Goal: Information Seeking & Learning: Learn about a topic

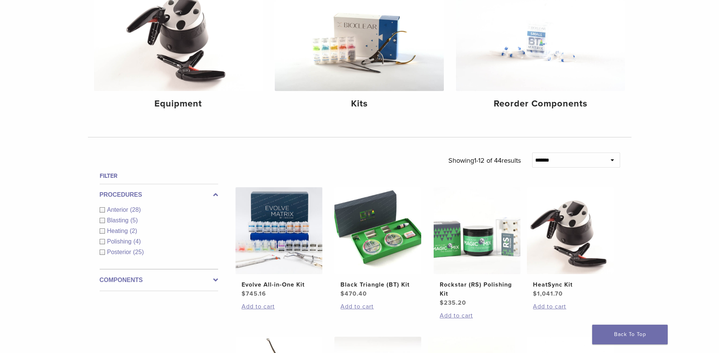
scroll to position [126, 0]
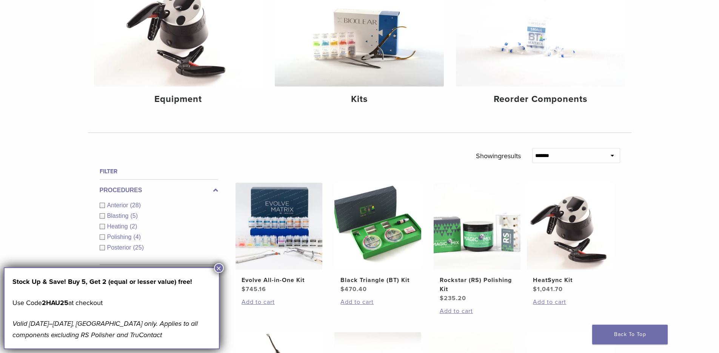
click at [220, 267] on button "×" at bounding box center [219, 268] width 10 height 10
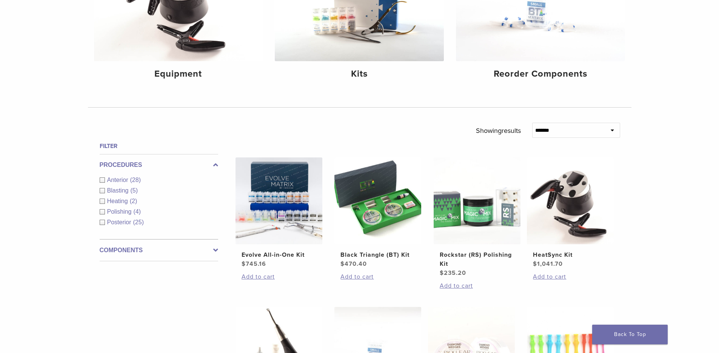
scroll to position [163, 0]
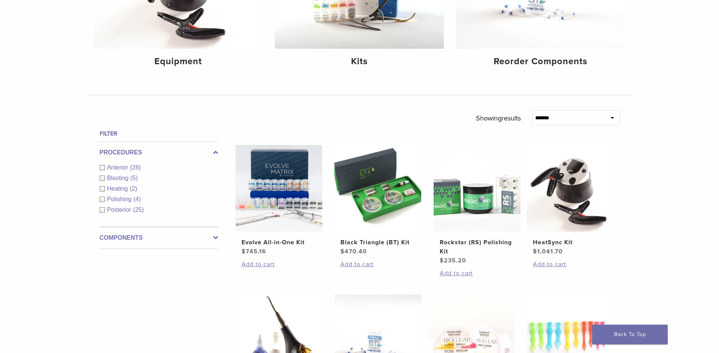
click at [108, 168] on span "Anterior" at bounding box center [118, 167] width 23 height 6
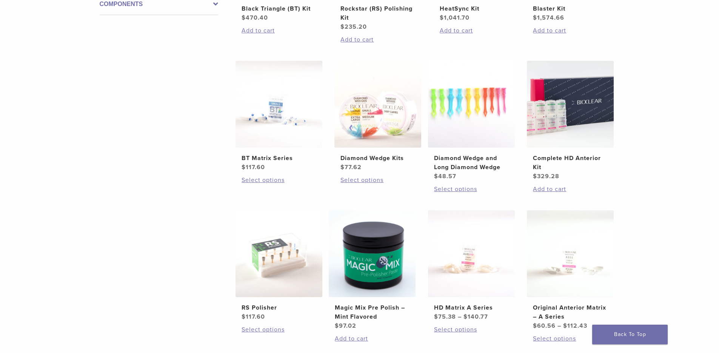
scroll to position [377, 0]
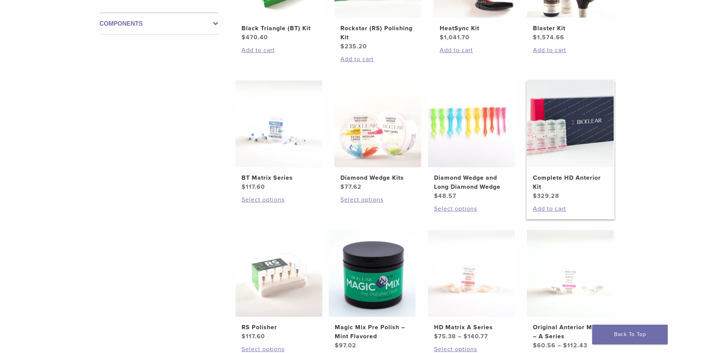
click at [547, 127] on img at bounding box center [570, 123] width 87 height 87
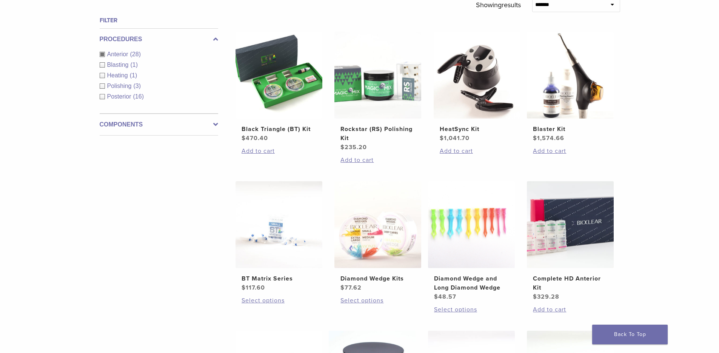
scroll to position [264, 0]
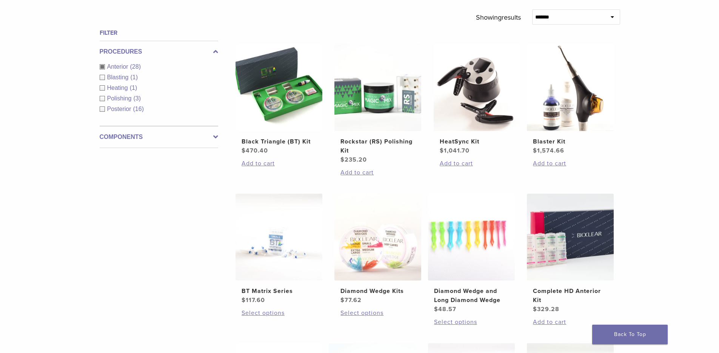
click at [104, 67] on div "Anterior (28)" at bounding box center [159, 66] width 118 height 9
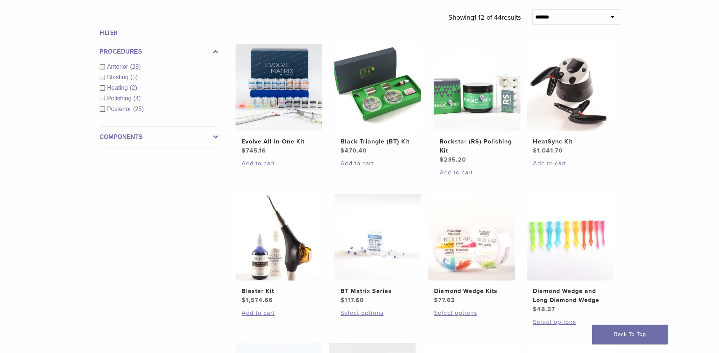
click at [103, 108] on div "Posterior (25)" at bounding box center [159, 109] width 118 height 9
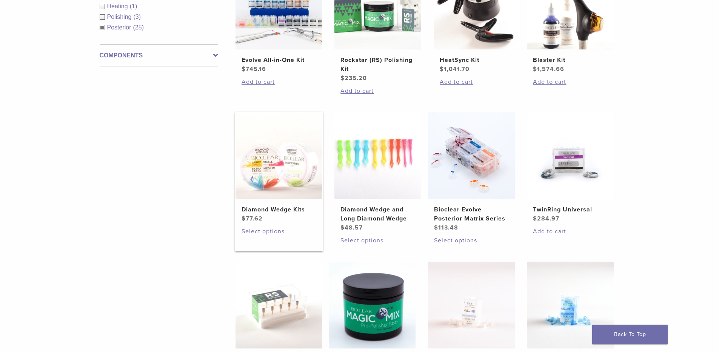
scroll to position [327, 0]
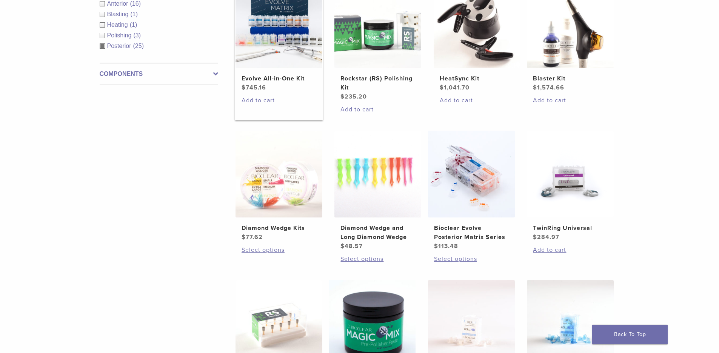
click at [285, 49] on img at bounding box center [278, 24] width 87 height 87
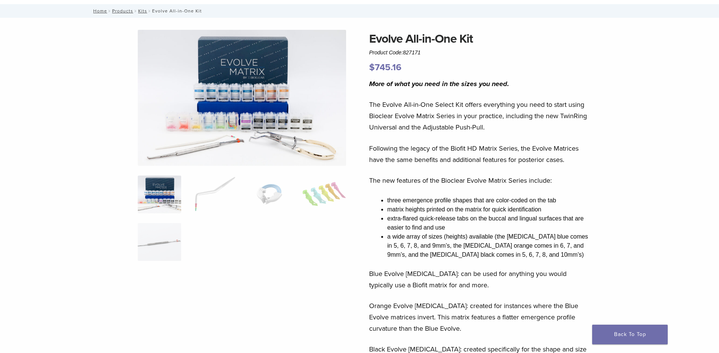
scroll to position [25, 0]
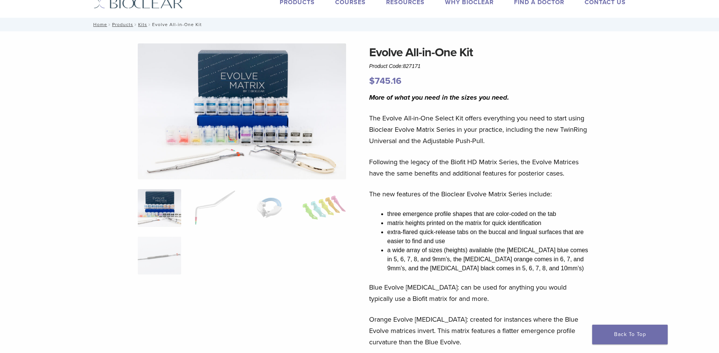
click at [268, 115] on img at bounding box center [242, 111] width 208 height 136
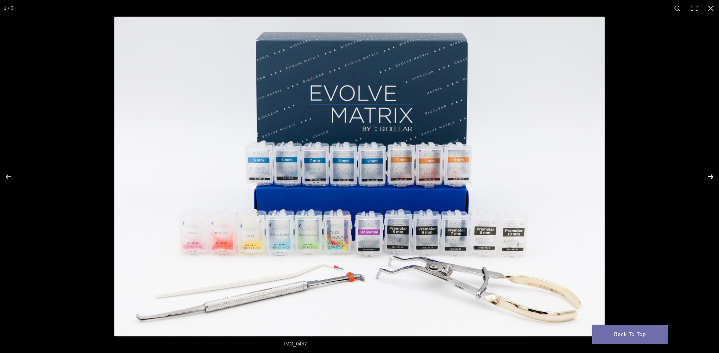
click at [708, 175] on button "Next (arrow right)" at bounding box center [705, 177] width 26 height 38
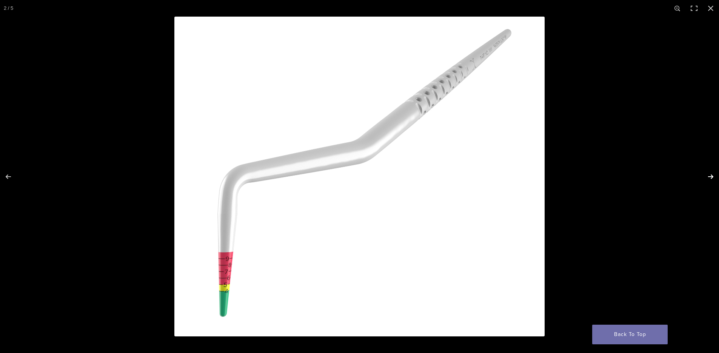
click at [708, 175] on button "Next (arrow right)" at bounding box center [705, 177] width 26 height 38
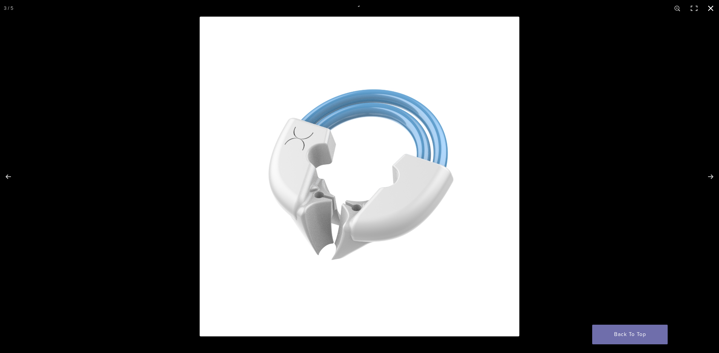
click at [707, 9] on button "Close (Esc)" at bounding box center [710, 8] width 17 height 17
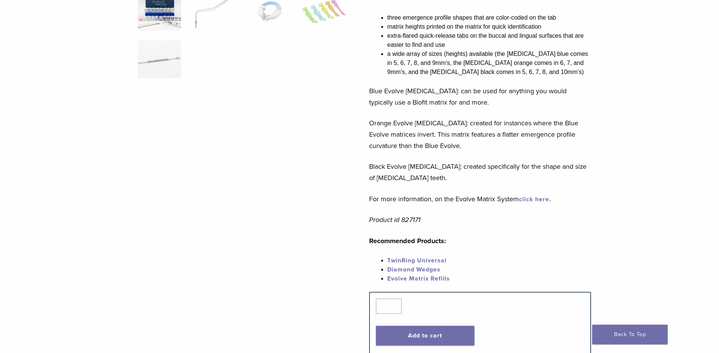
scroll to position [264, 0]
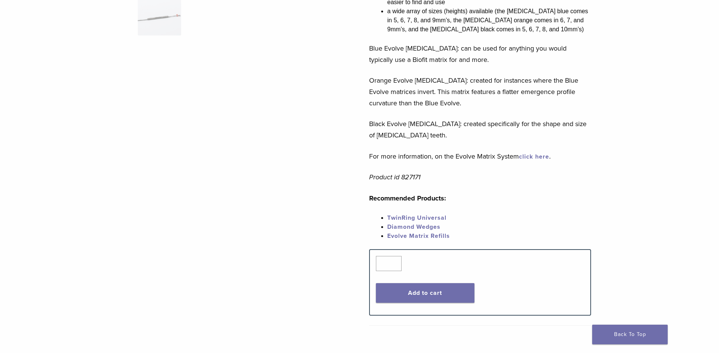
click at [429, 226] on link "Diamond Wedges" at bounding box center [413, 227] width 53 height 8
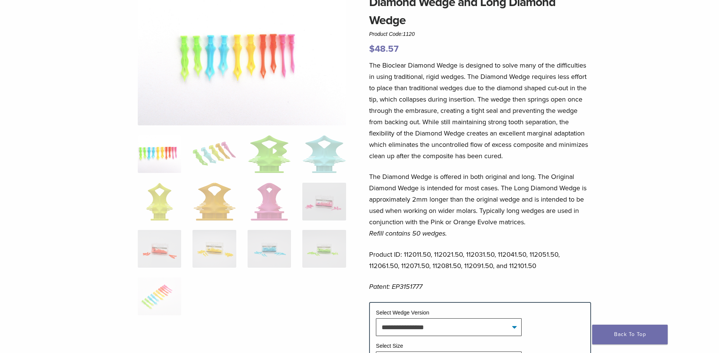
scroll to position [63, 0]
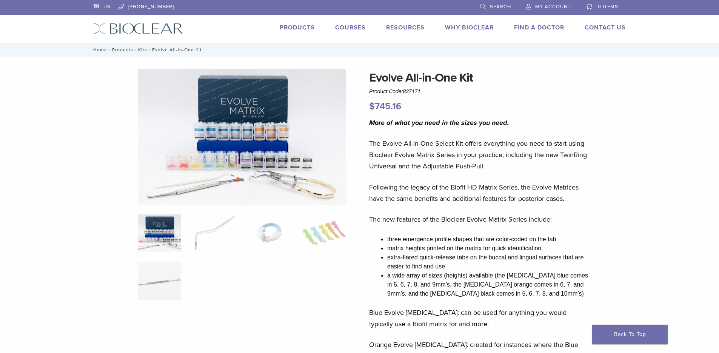
scroll to position [264, 0]
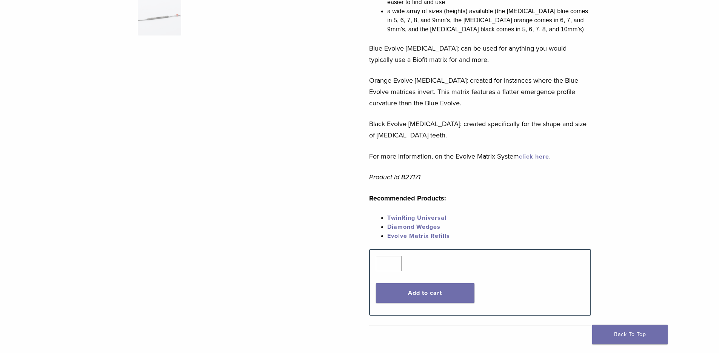
click at [430, 216] on link "TwinRing Universal" at bounding box center [416, 218] width 59 height 8
click at [438, 235] on link "Evolve Matrix Refills" at bounding box center [418, 236] width 63 height 8
click at [425, 226] on link "Diamond Wedges" at bounding box center [413, 227] width 53 height 8
click at [434, 219] on link "TwinRing Universal" at bounding box center [416, 218] width 59 height 8
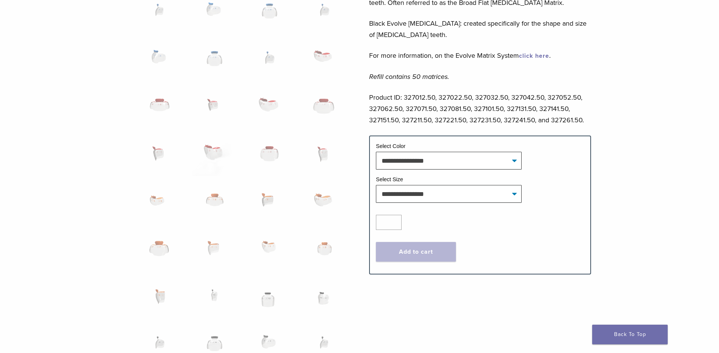
scroll to position [365, 0]
click at [272, 308] on img at bounding box center [269, 299] width 43 height 38
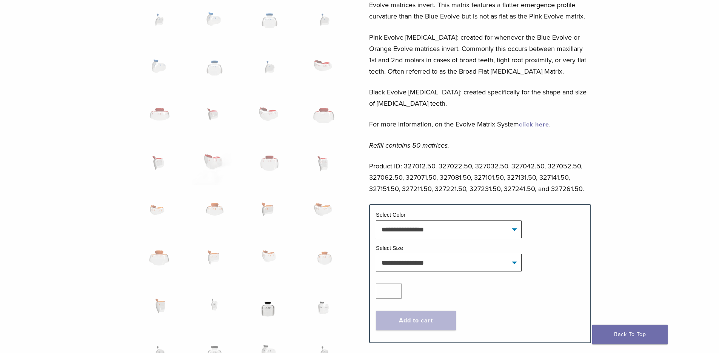
scroll to position [403, 0]
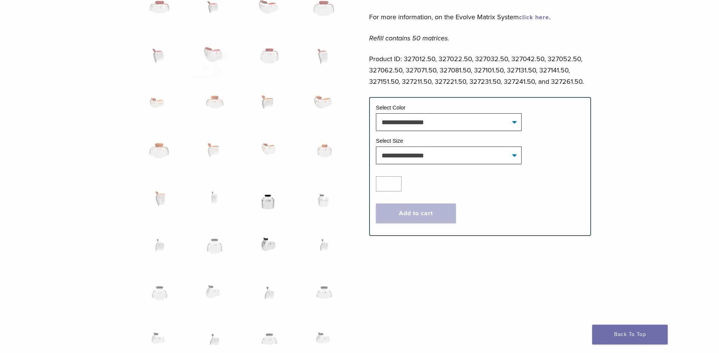
click at [274, 246] on img at bounding box center [269, 250] width 43 height 38
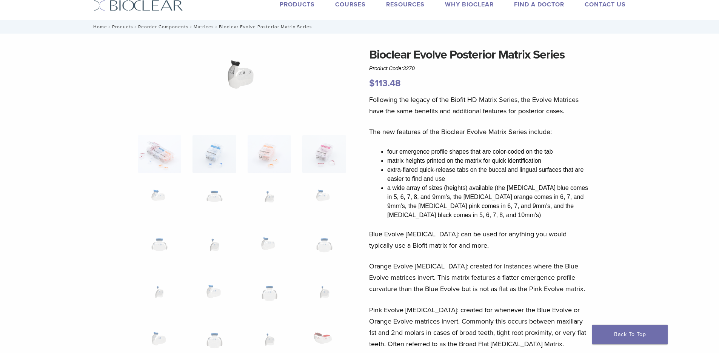
scroll to position [0, 0]
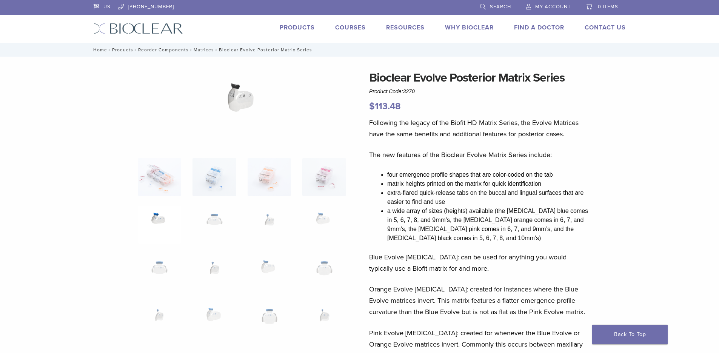
click at [165, 221] on img at bounding box center [159, 225] width 43 height 38
click at [212, 221] on img at bounding box center [213, 225] width 43 height 38
click at [269, 218] on img at bounding box center [269, 225] width 43 height 38
click at [320, 223] on img at bounding box center [323, 225] width 43 height 38
click at [152, 217] on img at bounding box center [159, 225] width 43 height 38
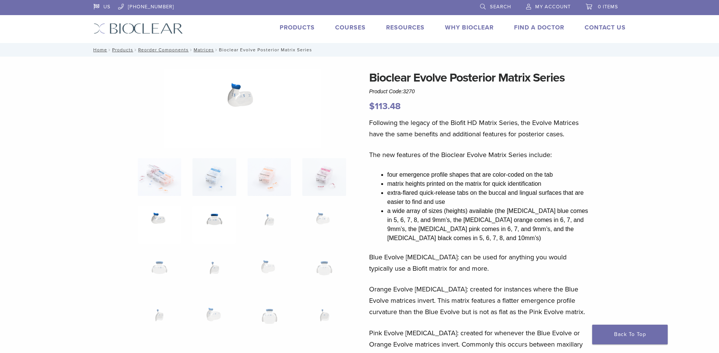
click at [204, 224] on img at bounding box center [213, 225] width 43 height 38
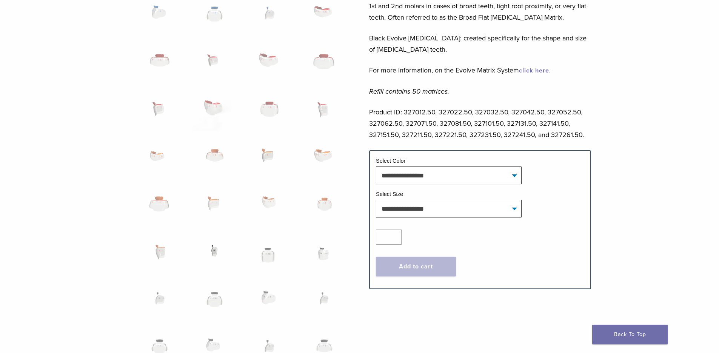
scroll to position [352, 0]
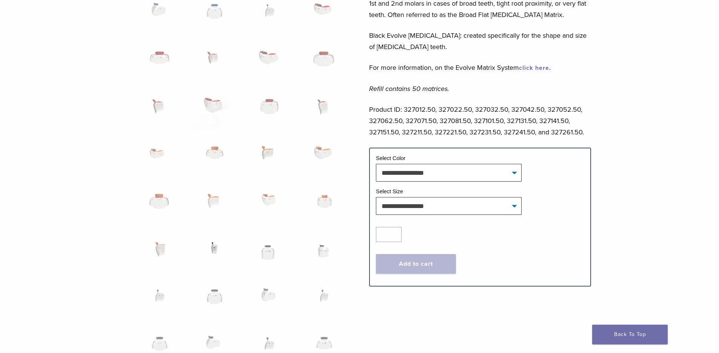
click at [215, 249] on img at bounding box center [213, 253] width 43 height 38
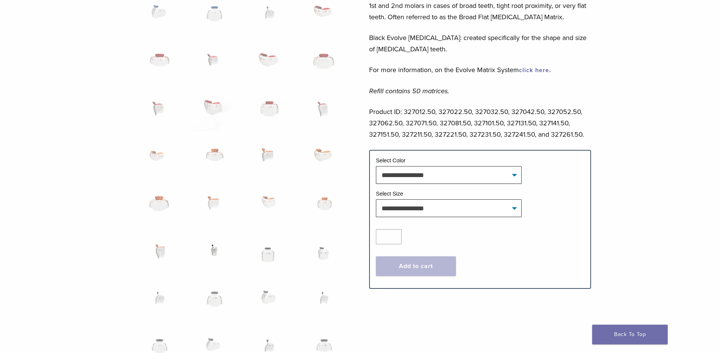
scroll to position [365, 0]
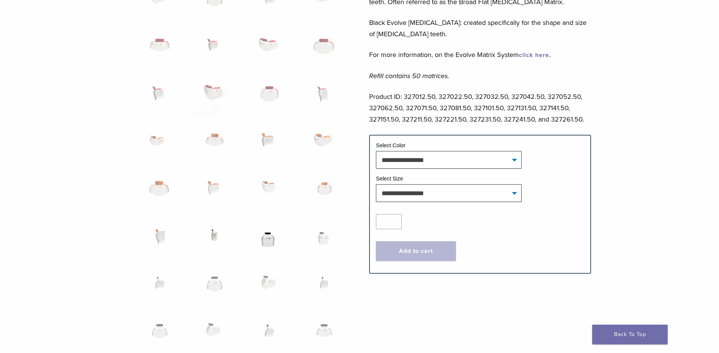
click at [268, 240] on img at bounding box center [269, 240] width 43 height 38
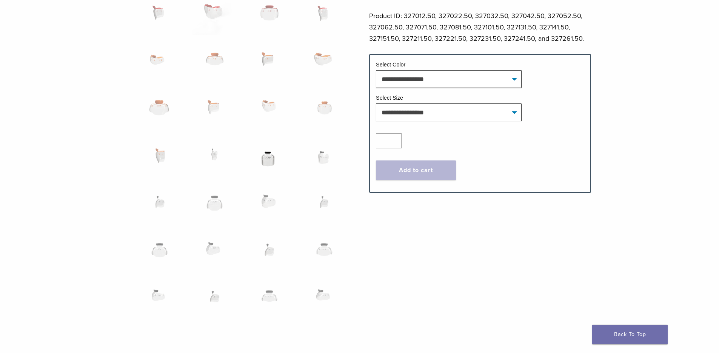
scroll to position [478, 0]
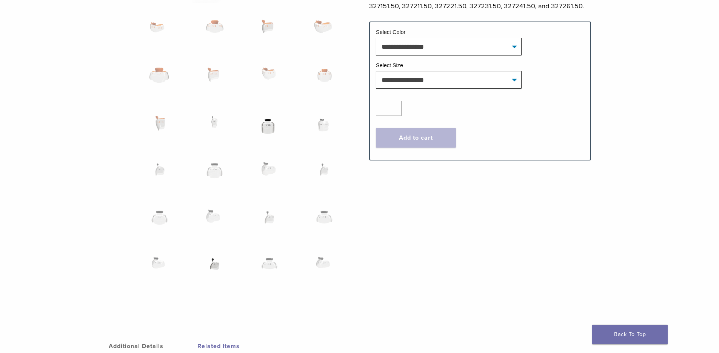
click at [211, 265] on img at bounding box center [213, 269] width 43 height 38
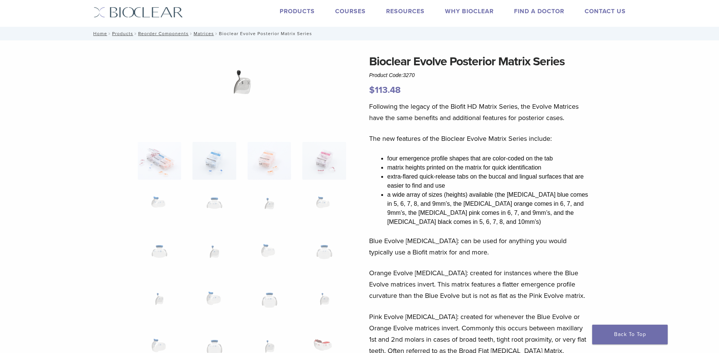
scroll to position [0, 0]
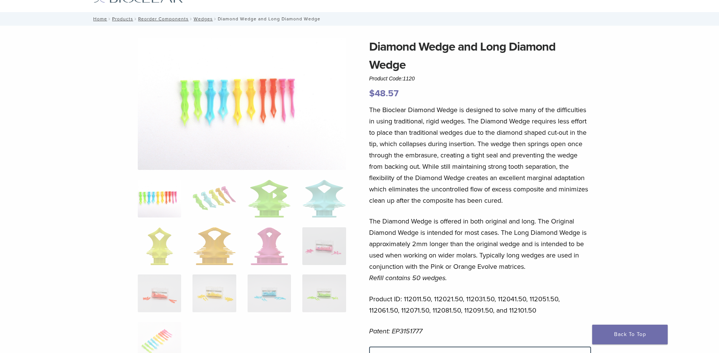
scroll to position [63, 0]
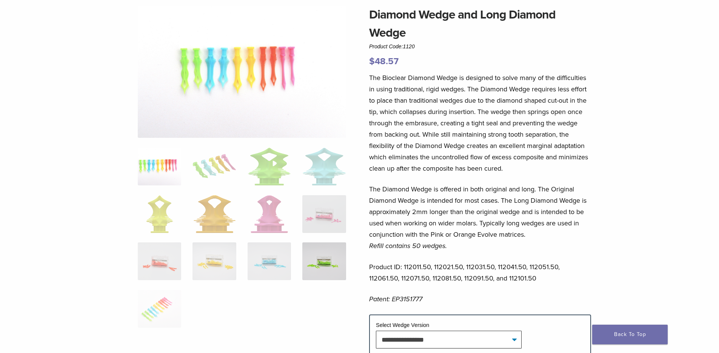
click at [316, 264] on img at bounding box center [323, 261] width 43 height 38
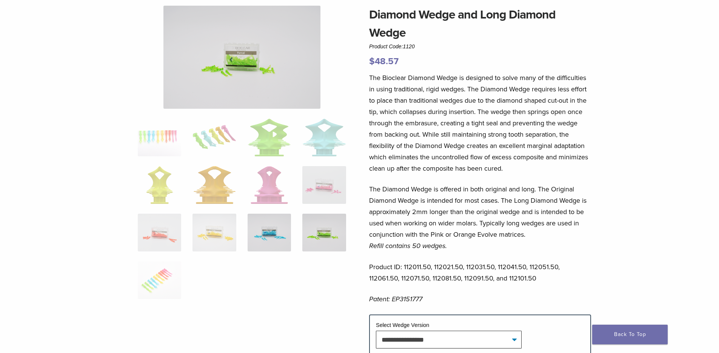
click at [268, 238] on img at bounding box center [269, 233] width 43 height 38
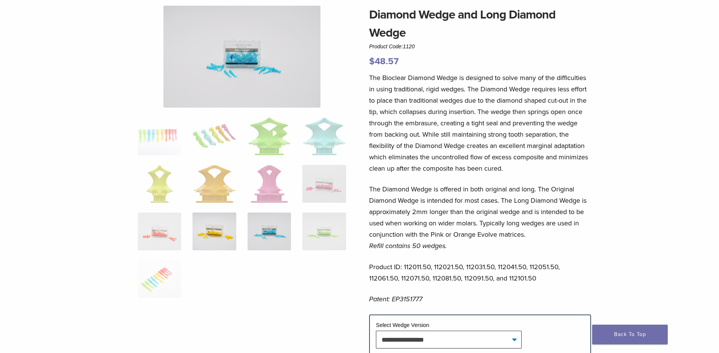
click at [225, 235] on img at bounding box center [213, 231] width 43 height 38
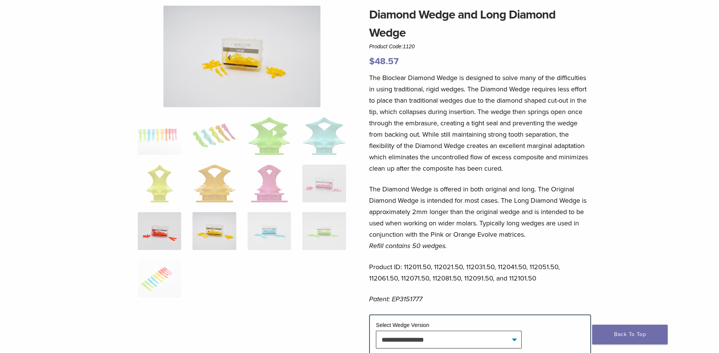
click at [161, 233] on img at bounding box center [159, 231] width 43 height 38
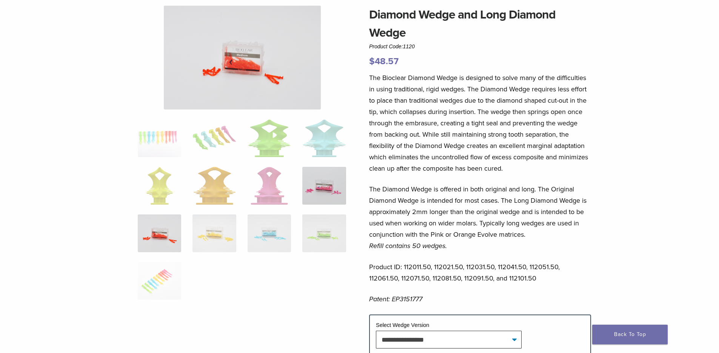
click at [341, 193] on img at bounding box center [323, 186] width 43 height 38
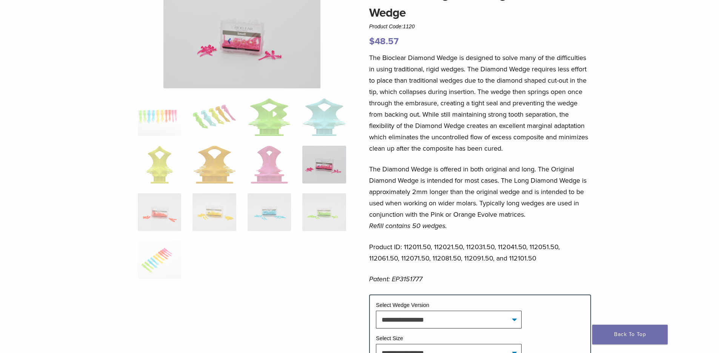
scroll to position [50, 0]
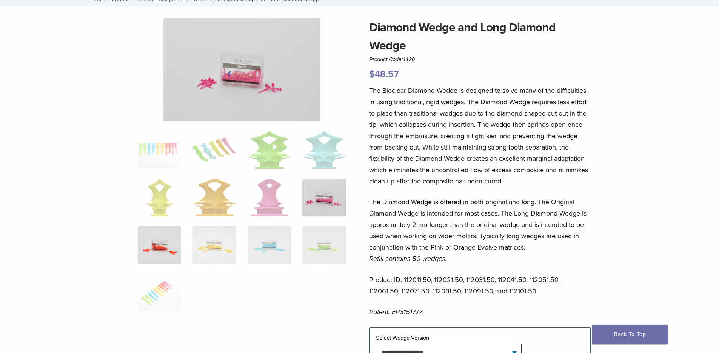
click at [161, 251] on img at bounding box center [159, 245] width 43 height 38
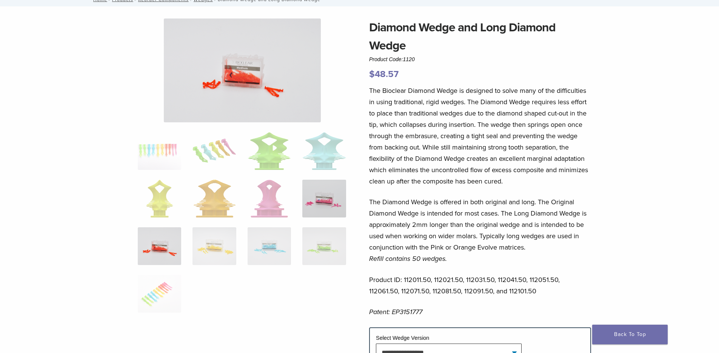
click at [323, 207] on img at bounding box center [323, 199] width 43 height 38
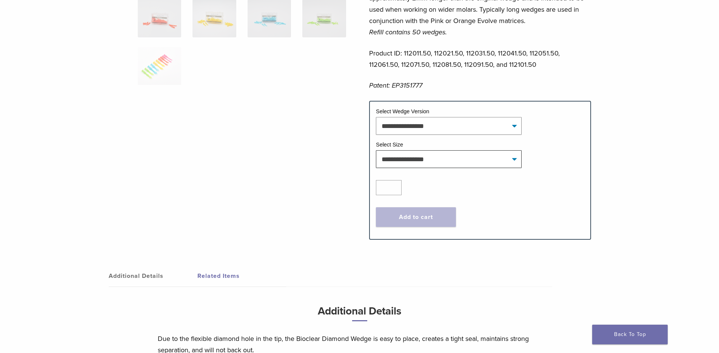
scroll to position [289, 0]
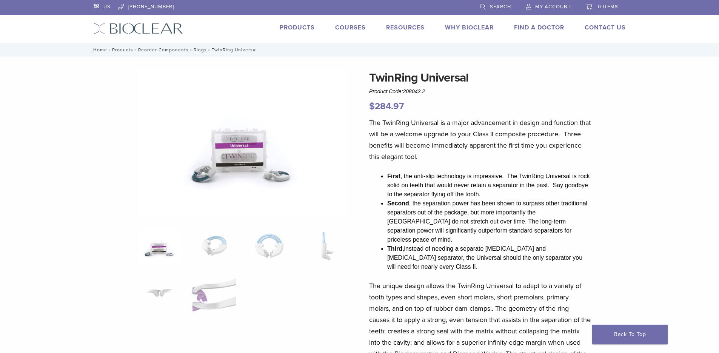
click at [301, 28] on link "Products" at bounding box center [297, 28] width 35 height 8
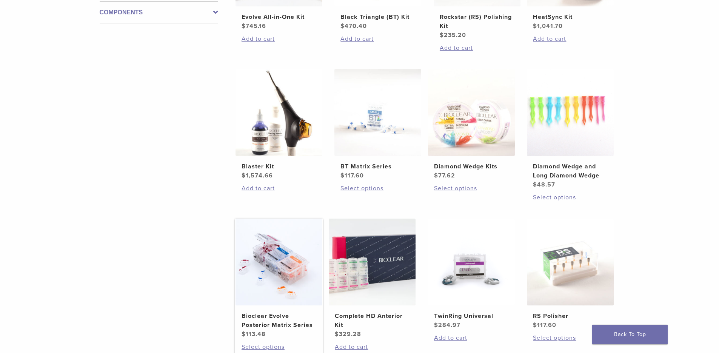
scroll to position [453, 0]
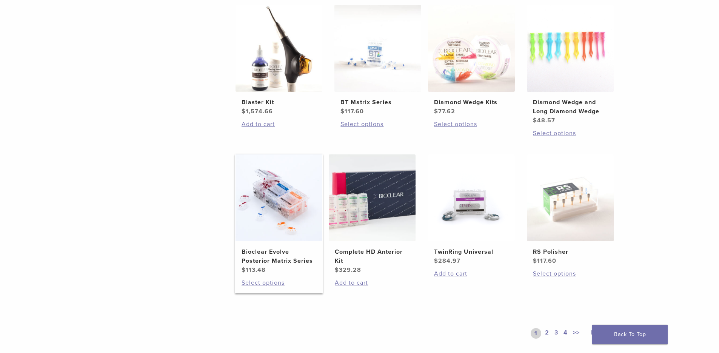
click at [285, 209] on img at bounding box center [278, 197] width 87 height 87
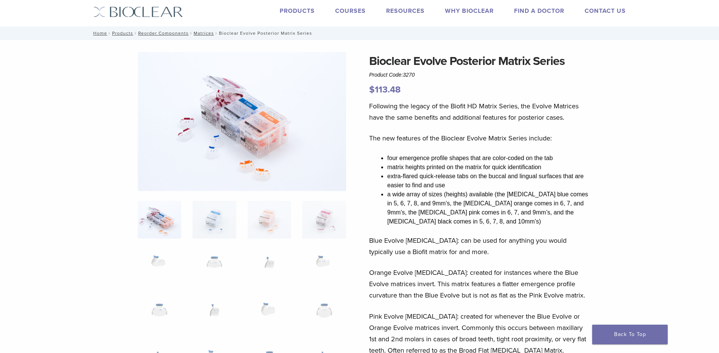
scroll to position [12, 0]
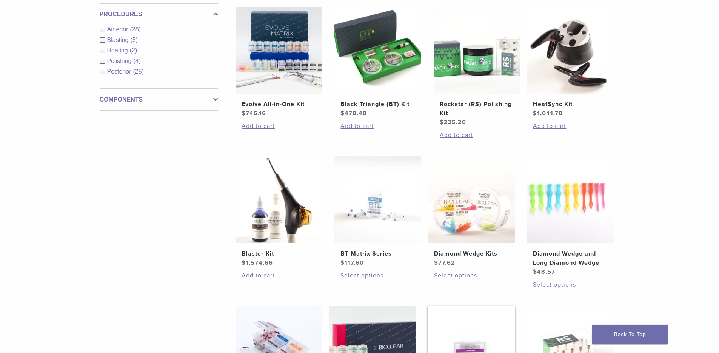
scroll to position [277, 0]
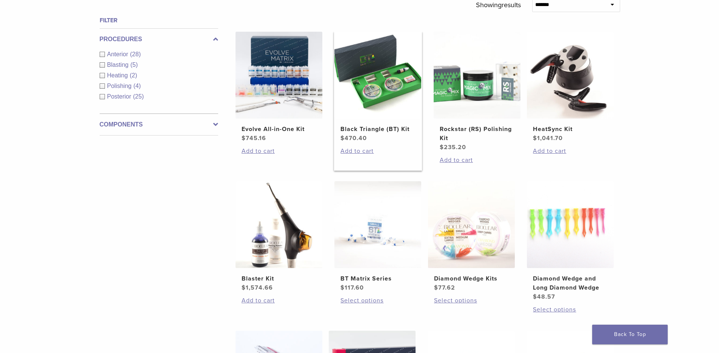
click at [404, 125] on h2 "Black Triangle (BT) Kit" at bounding box center [377, 129] width 75 height 9
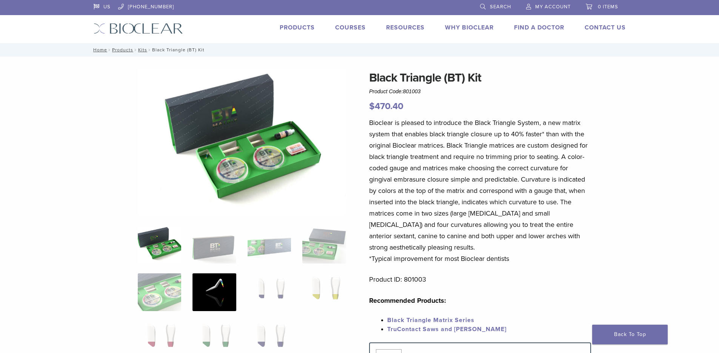
click at [218, 291] on img at bounding box center [213, 292] width 43 height 38
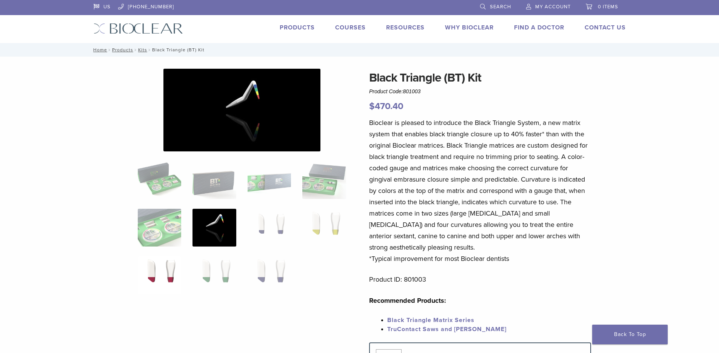
click at [153, 278] on img at bounding box center [159, 275] width 43 height 38
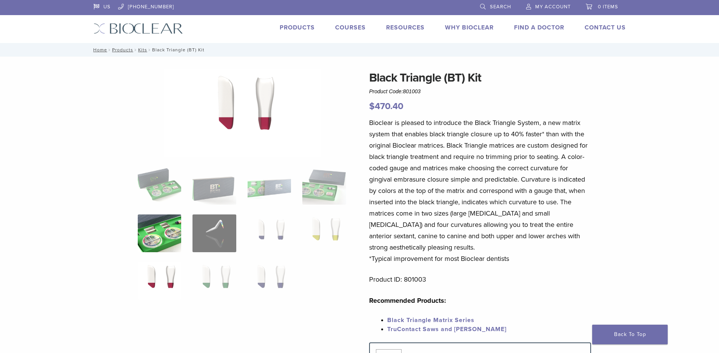
click at [162, 236] on img at bounding box center [159, 233] width 43 height 38
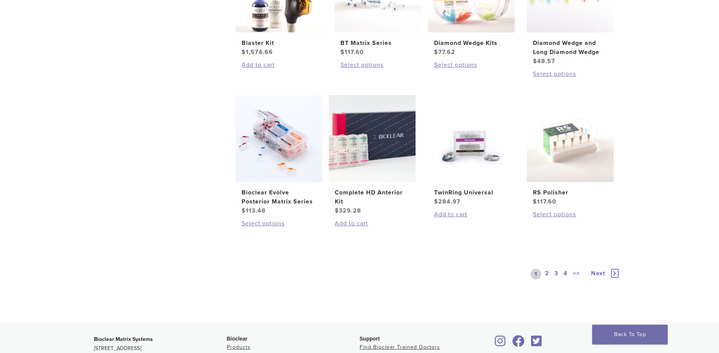
scroll to position [537, 0]
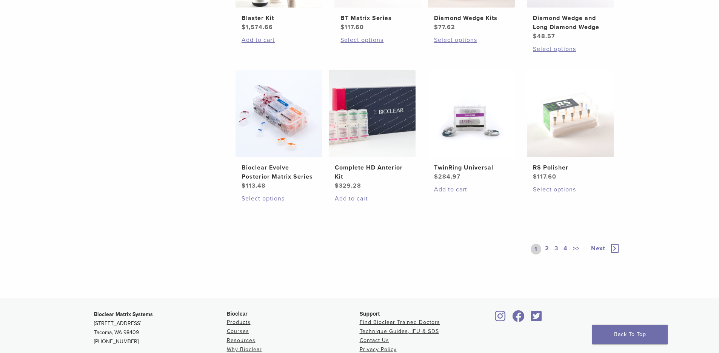
click at [548, 248] on link "2" at bounding box center [546, 249] width 7 height 11
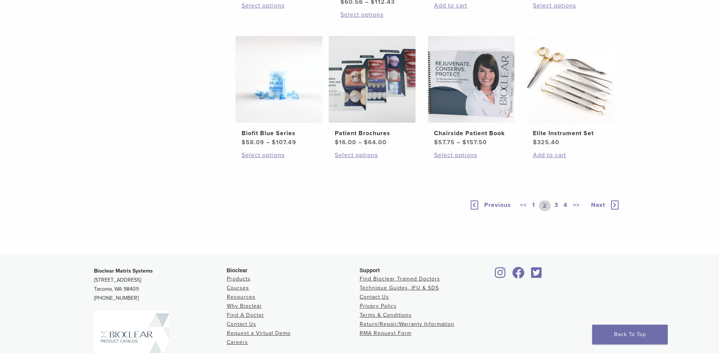
scroll to position [487, 0]
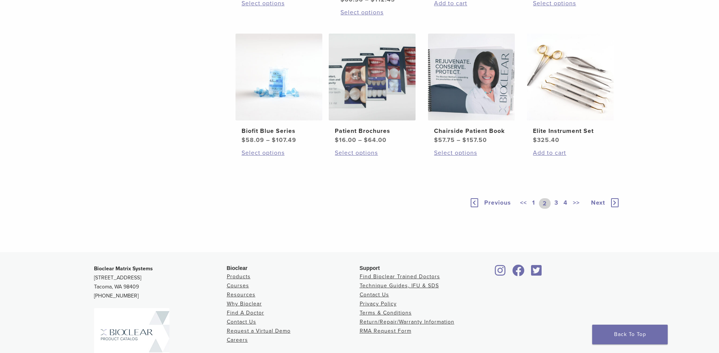
click at [555, 209] on link "3" at bounding box center [556, 203] width 7 height 11
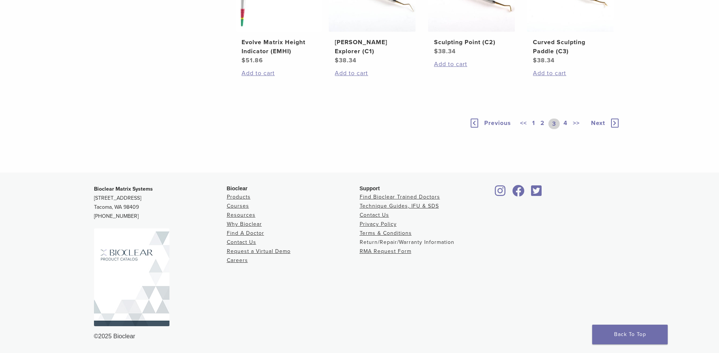
scroll to position [612, 0]
click at [566, 129] on link "4" at bounding box center [565, 123] width 7 height 11
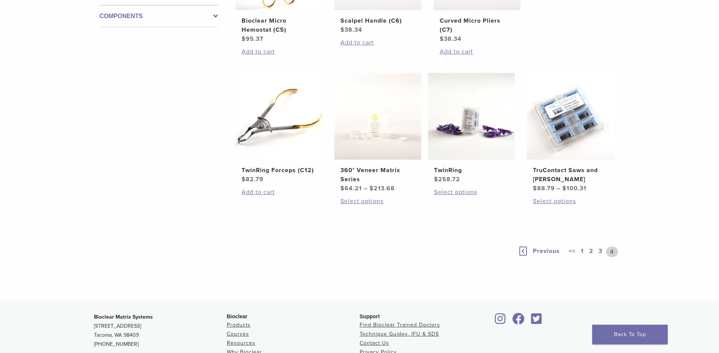
scroll to position [412, 0]
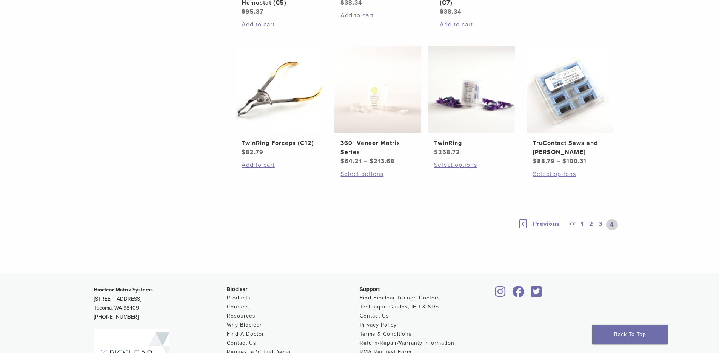
click at [582, 223] on link "1" at bounding box center [582, 224] width 6 height 11
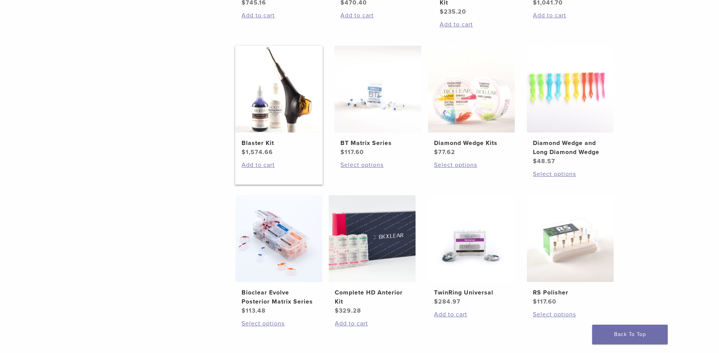
click at [289, 103] on img at bounding box center [278, 89] width 87 height 87
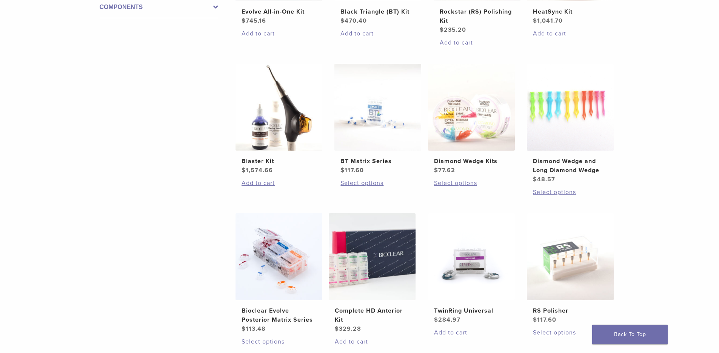
scroll to position [412, 0]
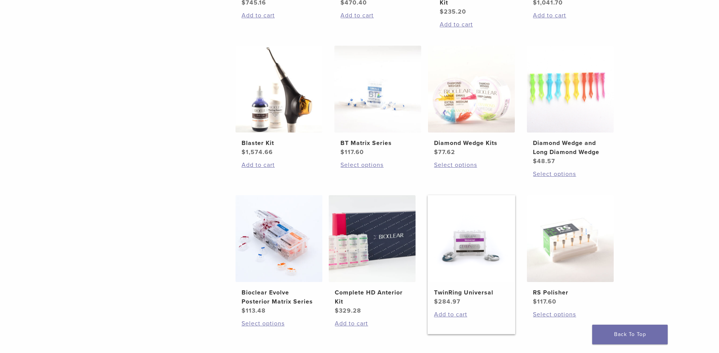
click at [461, 248] on img at bounding box center [471, 238] width 87 height 87
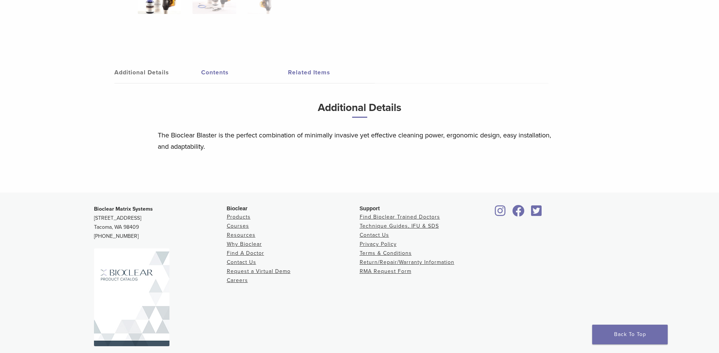
scroll to position [417, 0]
